Goal: Task Accomplishment & Management: Manage account settings

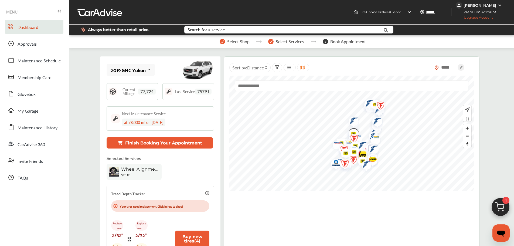
click at [498, 6] on img at bounding box center [500, 5] width 4 height 4
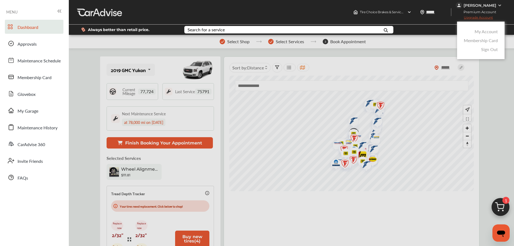
click at [491, 31] on link "My Account" at bounding box center [486, 31] width 23 height 6
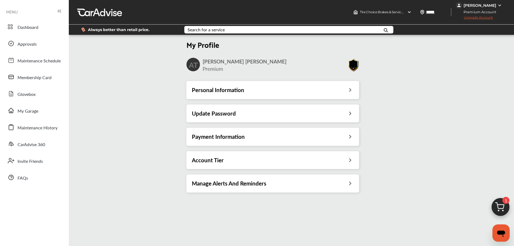
click at [351, 137] on icon at bounding box center [350, 136] width 5 height 6
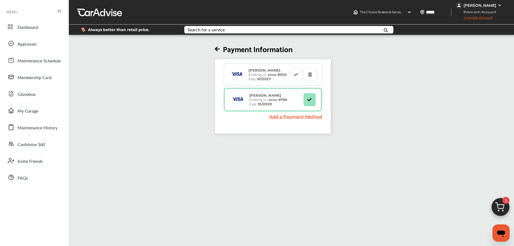
click at [294, 117] on link "Add a Payment Method" at bounding box center [296, 116] width 53 height 5
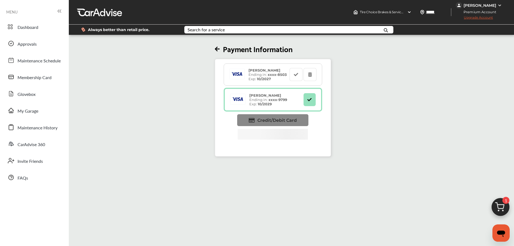
click at [288, 119] on span "Credit/Debit Card" at bounding box center [277, 120] width 39 height 5
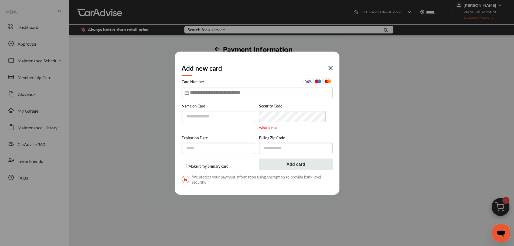
click at [202, 92] on input "text" at bounding box center [257, 92] width 151 height 11
type input "**********"
type input "*****"
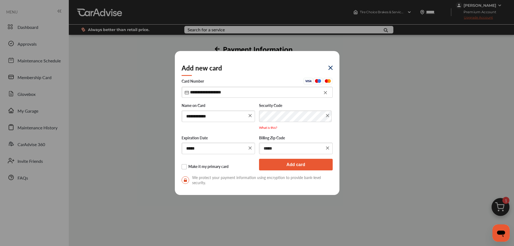
type input "*****"
click at [185, 168] on label "Make it my primary card" at bounding box center [219, 166] width 74 height 5
click at [278, 164] on button "Add card" at bounding box center [296, 165] width 74 height 12
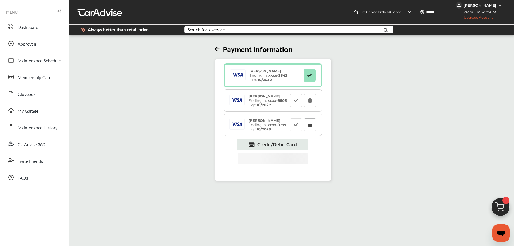
click at [311, 126] on icon at bounding box center [310, 125] width 5 height 4
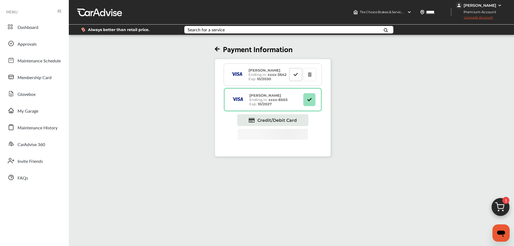
click at [297, 75] on icon at bounding box center [296, 74] width 5 height 4
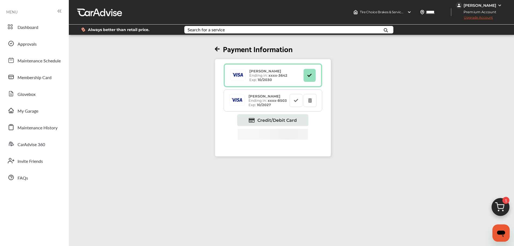
click at [501, 206] on img at bounding box center [501, 209] width 26 height 26
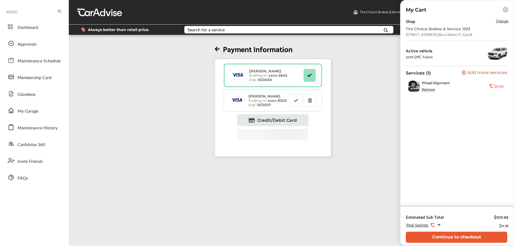
click at [427, 90] on div "Remove" at bounding box center [428, 89] width 13 height 4
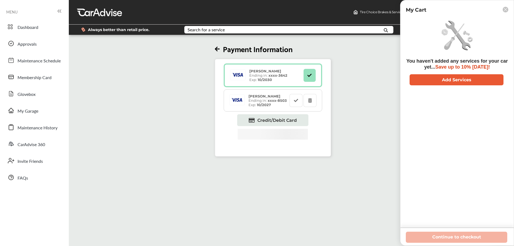
click at [506, 10] on rect at bounding box center [506, 10] width 6 height 6
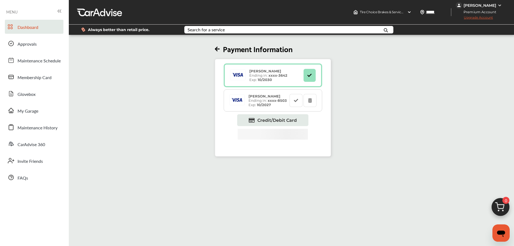
click at [31, 28] on span "Dashboard" at bounding box center [28, 27] width 21 height 7
